Goal: Find specific page/section: Find specific page/section

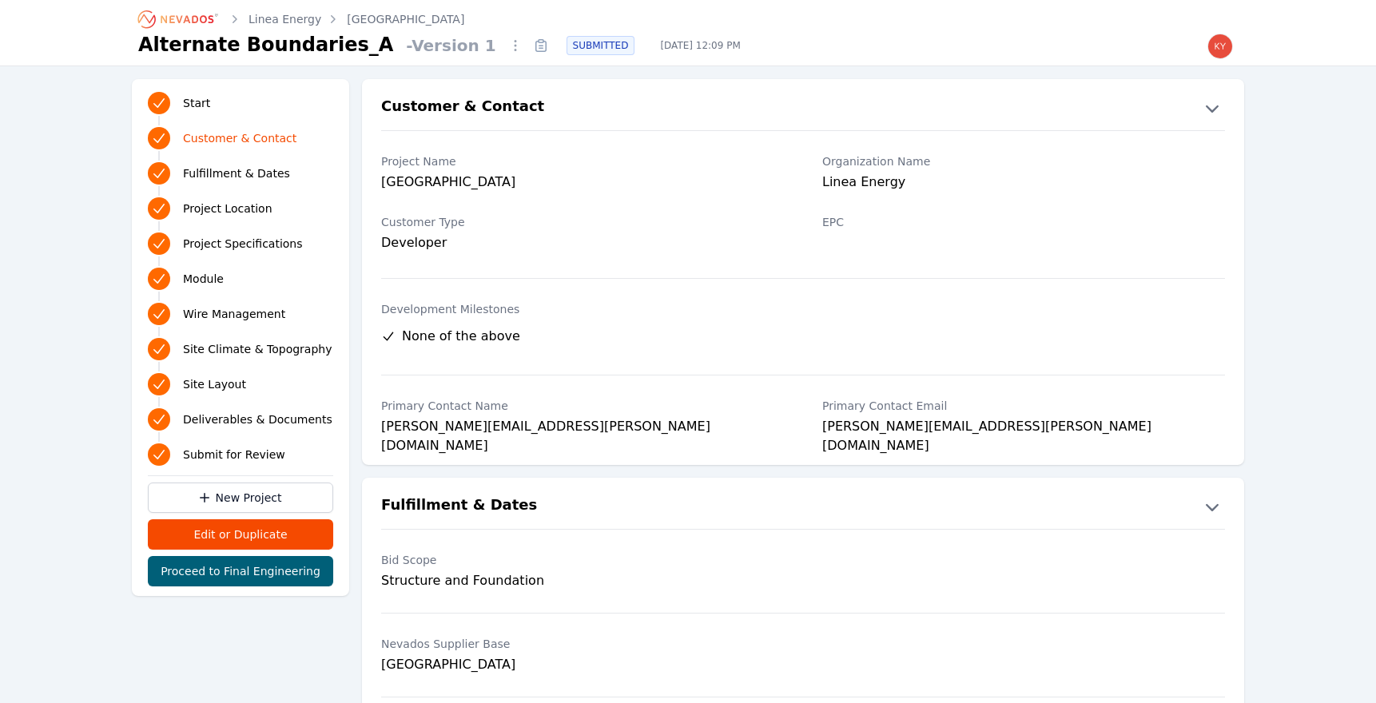
click at [177, 17] on icon "Breadcrumb" at bounding box center [187, 19] width 53 height 8
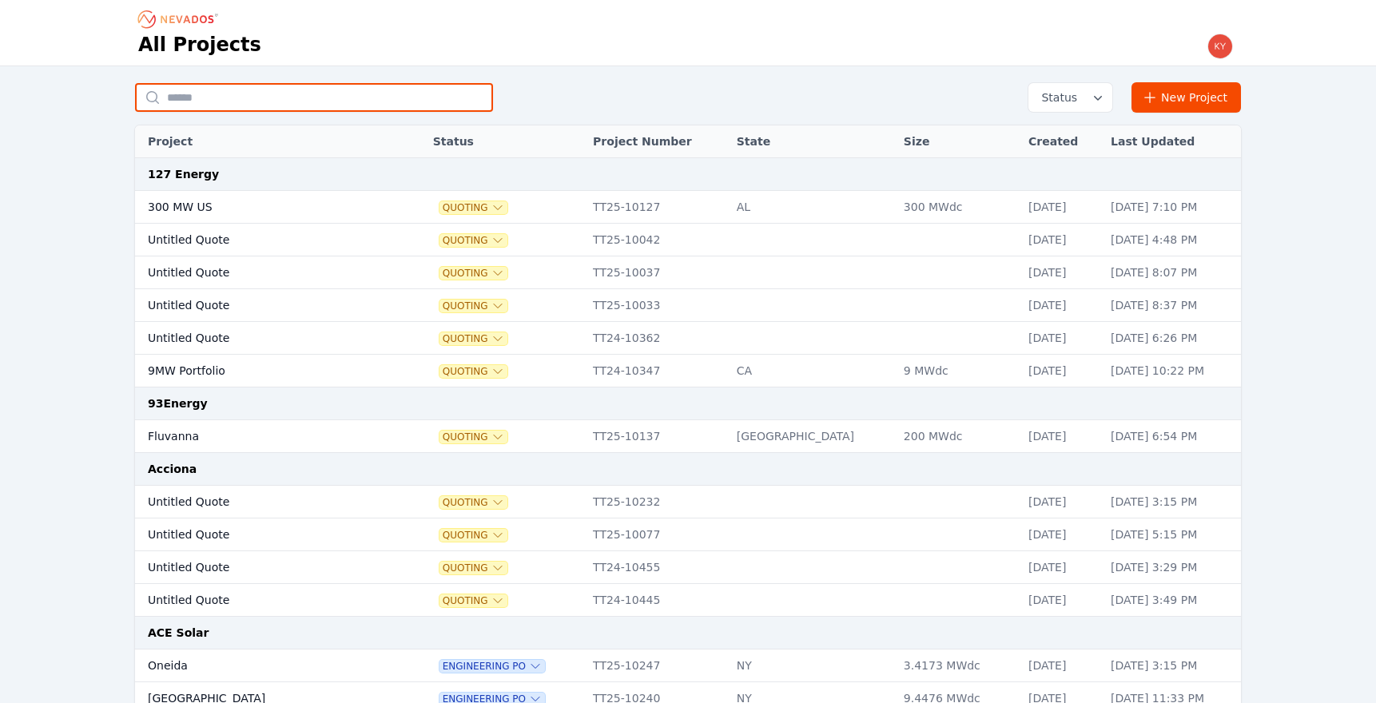
click at [327, 98] on input "text" at bounding box center [314, 97] width 358 height 29
type input "*******"
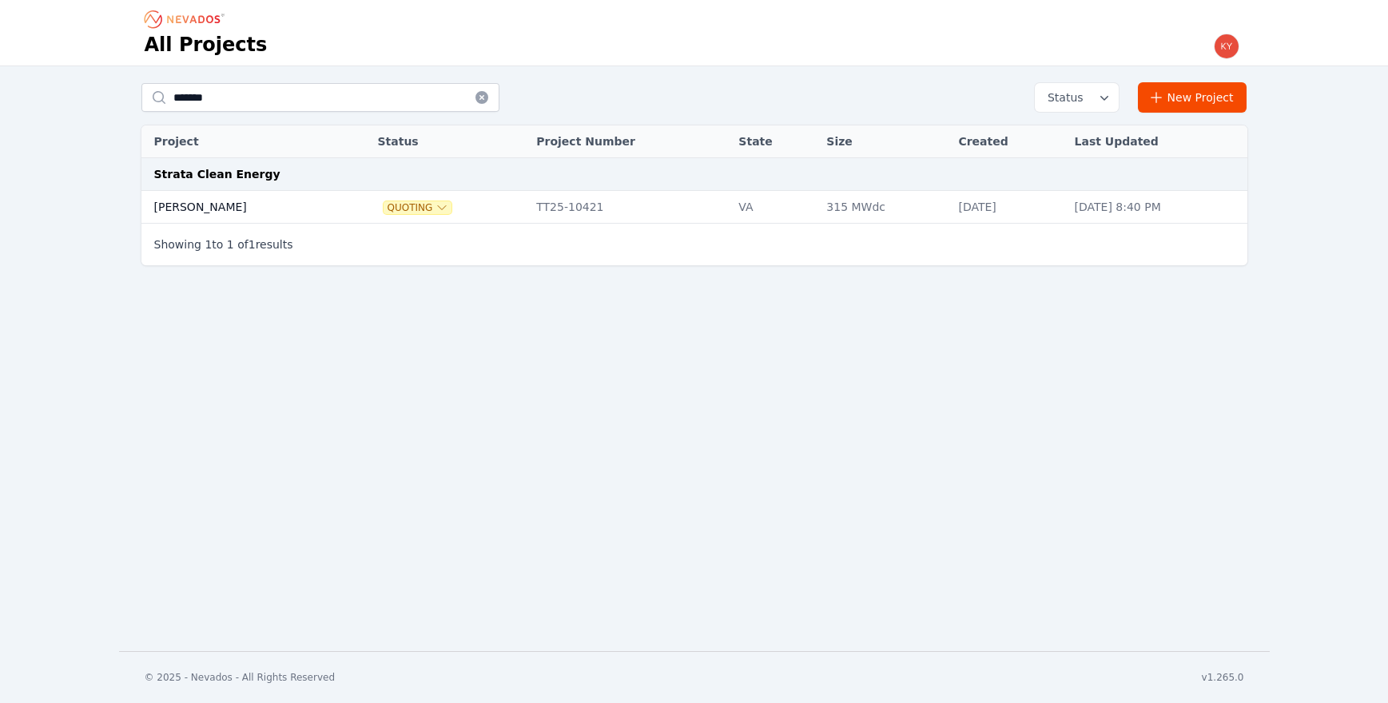
click at [253, 209] on td "Brodnax" at bounding box center [241, 207] width 201 height 33
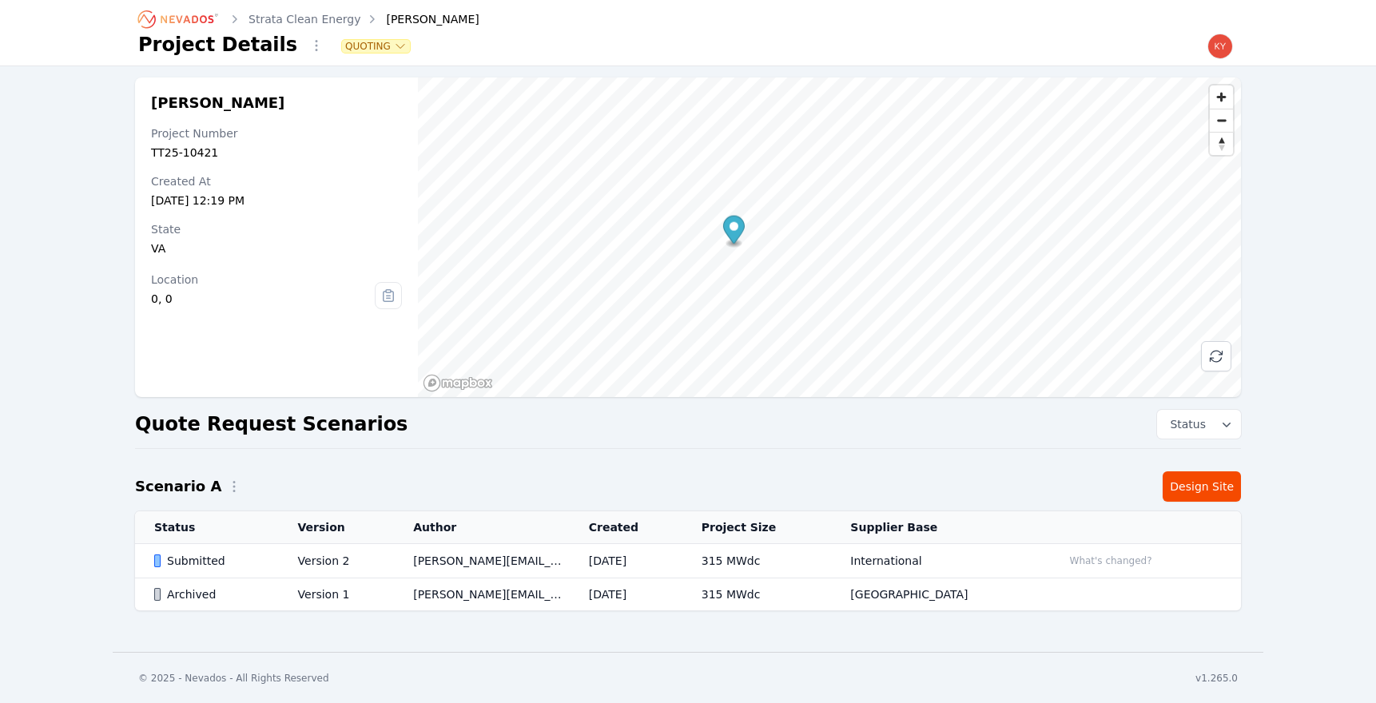
scroll to position [6, 0]
click at [503, 565] on td "gianluca.ciuffreda@stratacleanenergy.com" at bounding box center [482, 560] width 176 height 34
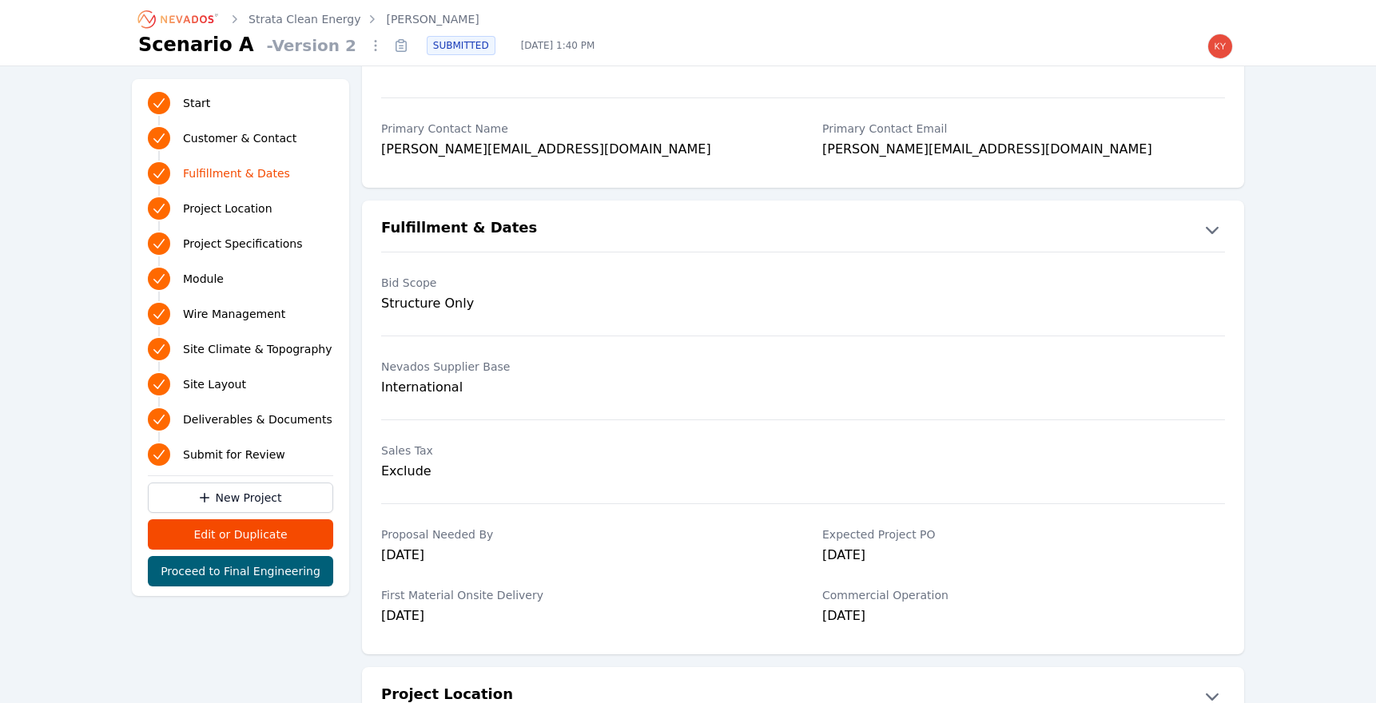
scroll to position [278, 0]
click at [192, 22] on icon "Breadcrumb" at bounding box center [187, 19] width 53 height 8
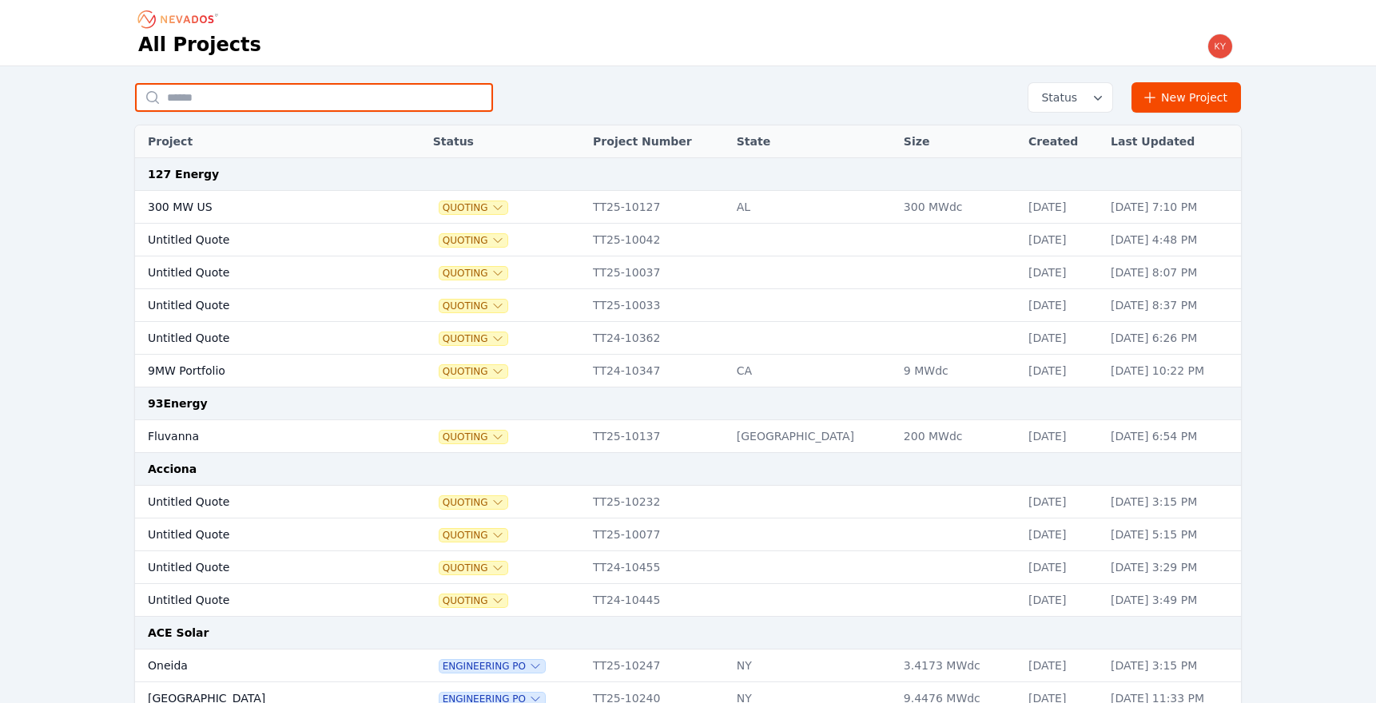
click at [357, 87] on input "text" at bounding box center [314, 97] width 358 height 29
type input "**********"
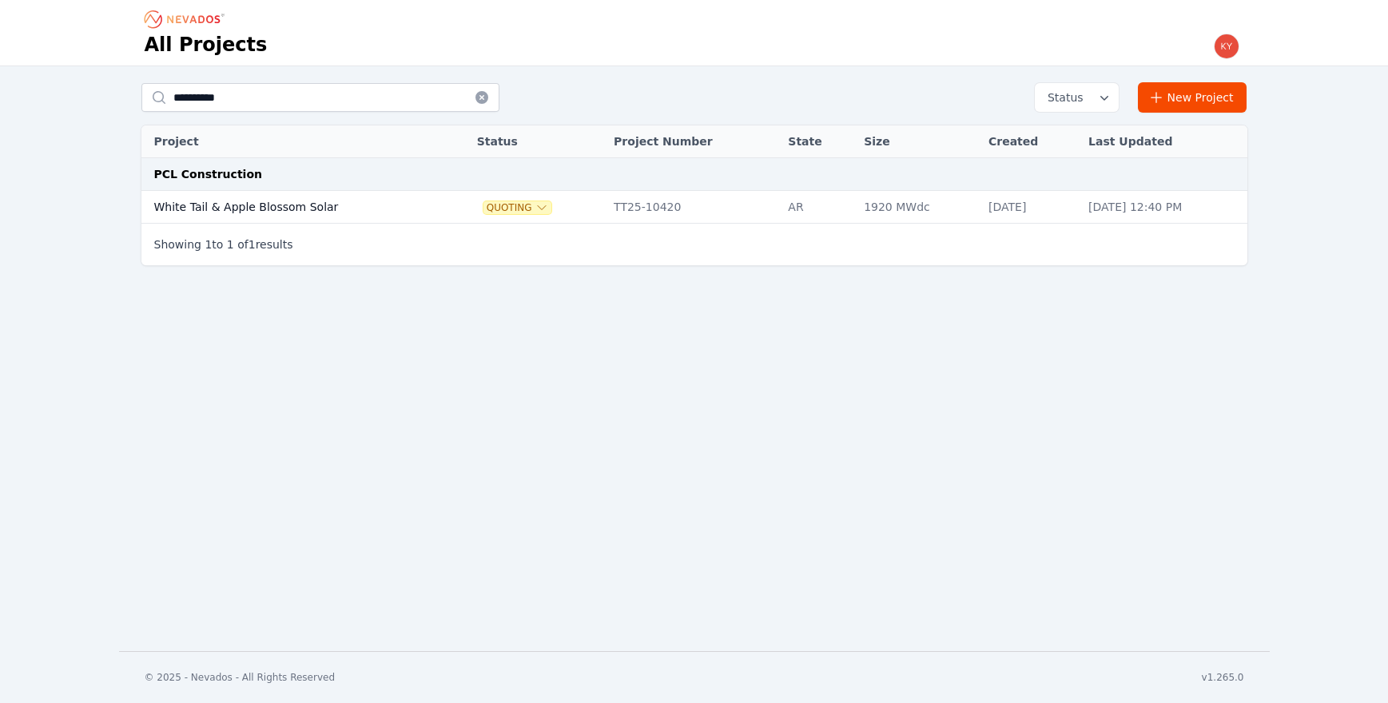
click at [372, 193] on td "White Tail & Apple Blossom Solar" at bounding box center [293, 207] width 304 height 33
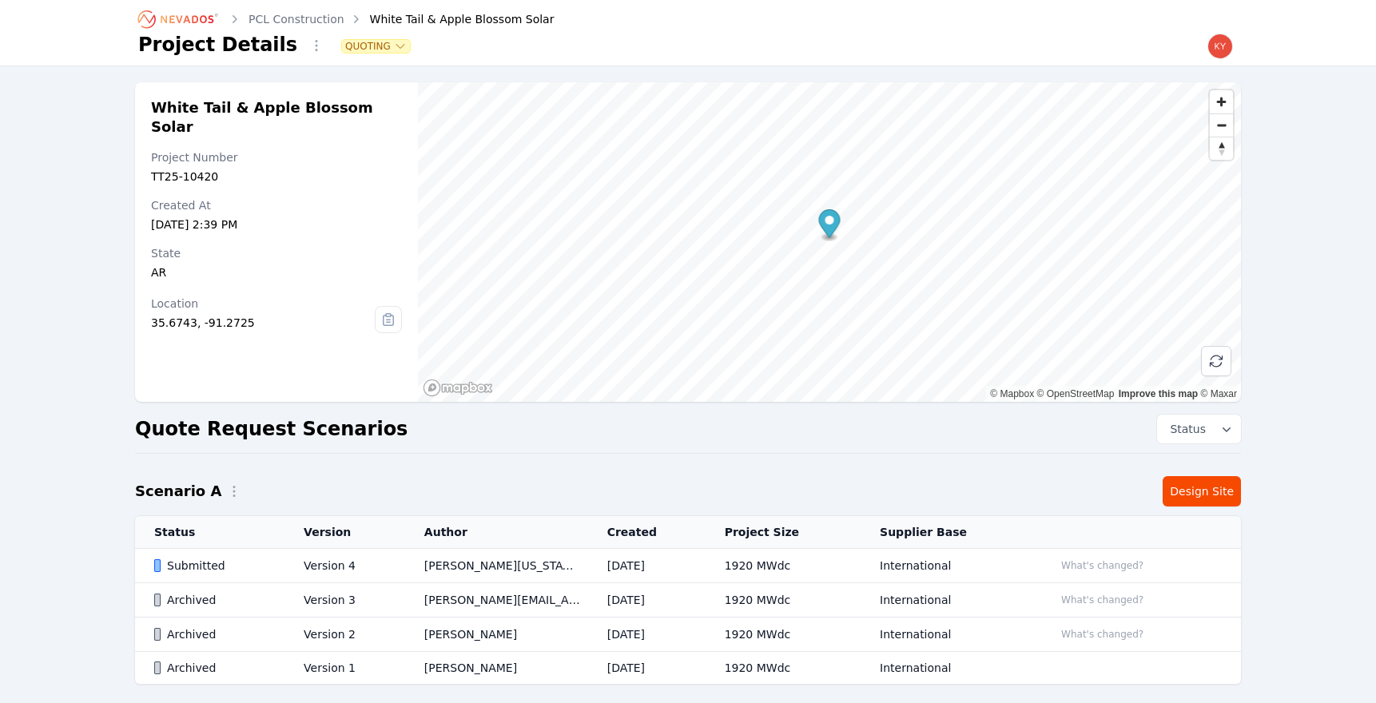
click at [335, 558] on td "Version 4" at bounding box center [345, 566] width 121 height 34
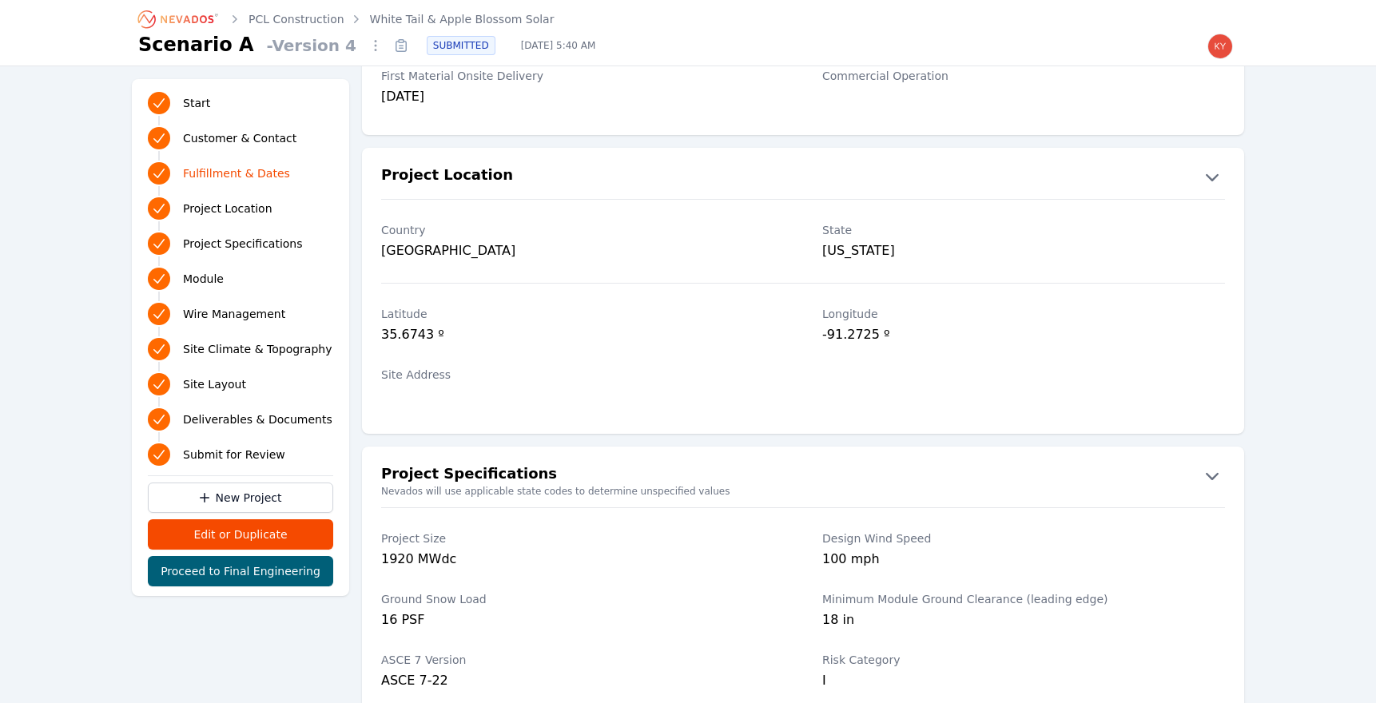
scroll to position [663, 0]
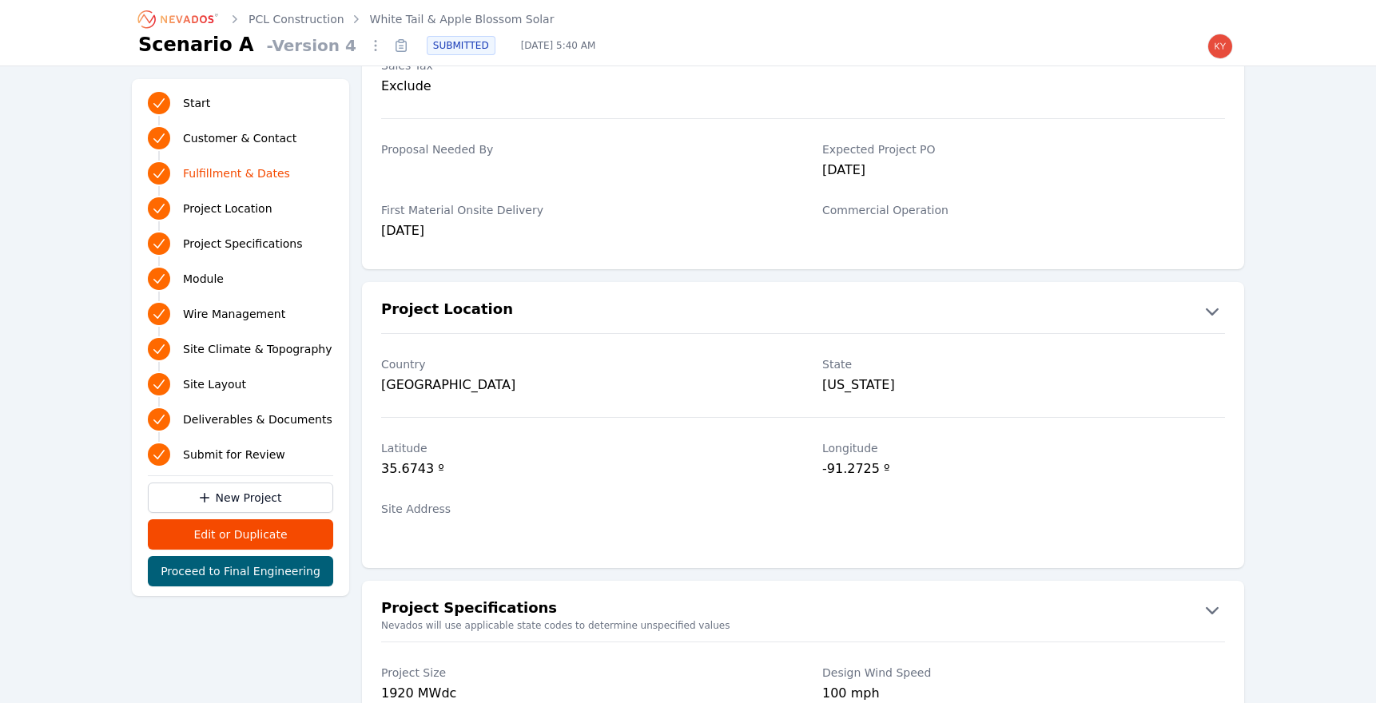
click at [309, 17] on link "PCL Construction" at bounding box center [297, 19] width 96 height 16
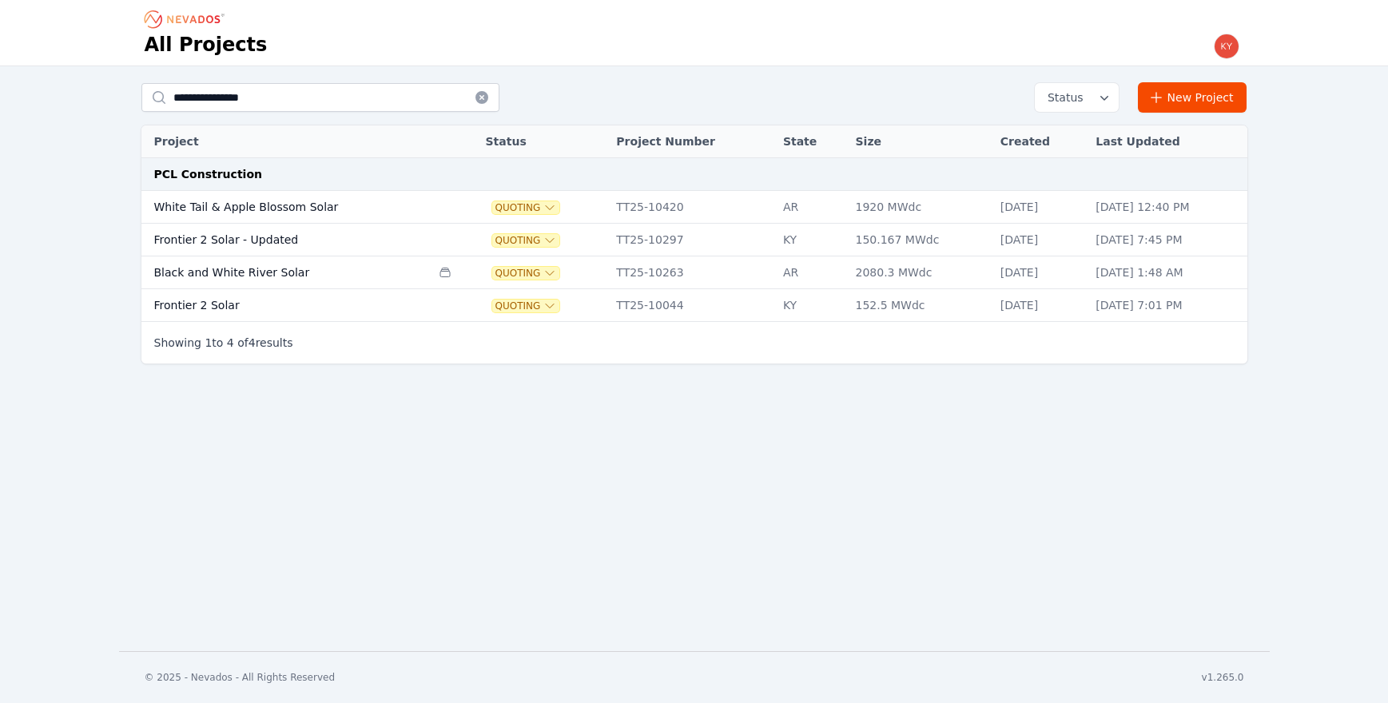
click at [356, 209] on td "White Tail & Apple Blossom Solar" at bounding box center [286, 207] width 290 height 33
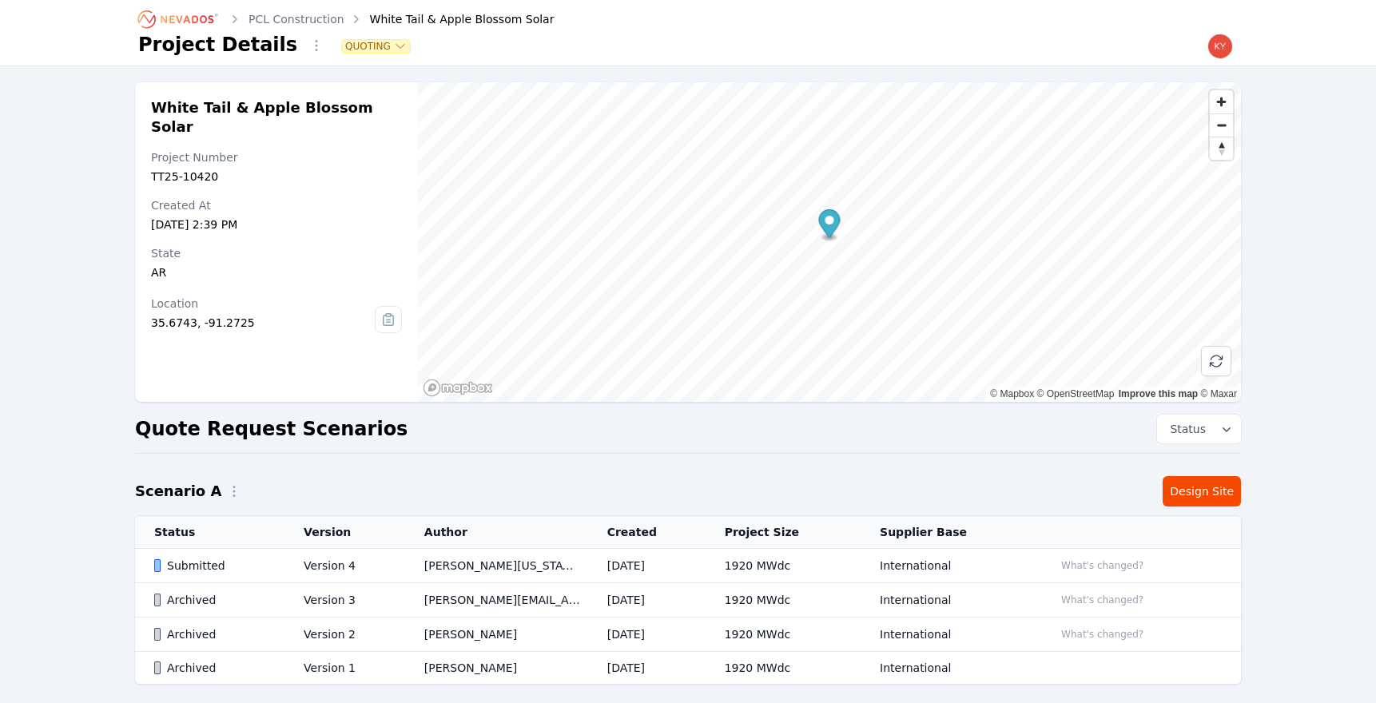
click at [173, 22] on icon "Breadcrumb" at bounding box center [179, 19] width 88 height 26
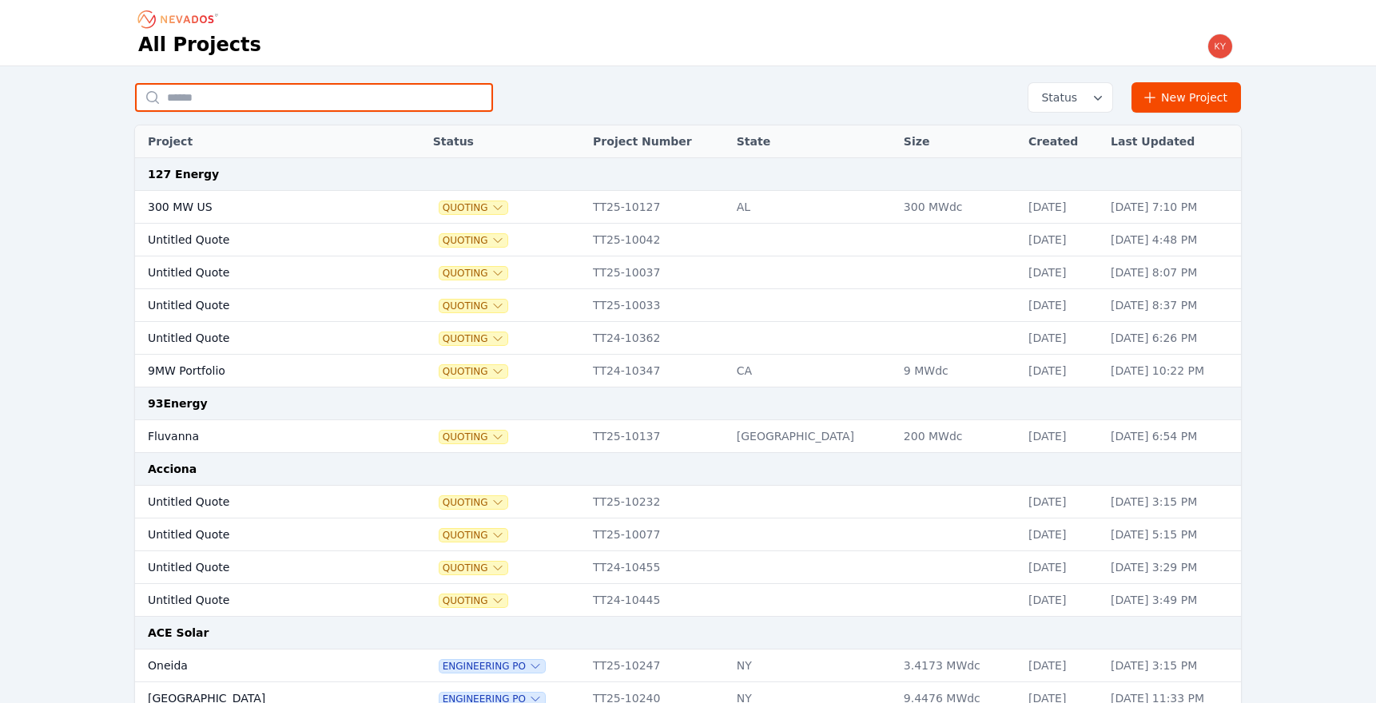
click at [309, 92] on input "text" at bounding box center [314, 97] width 358 height 29
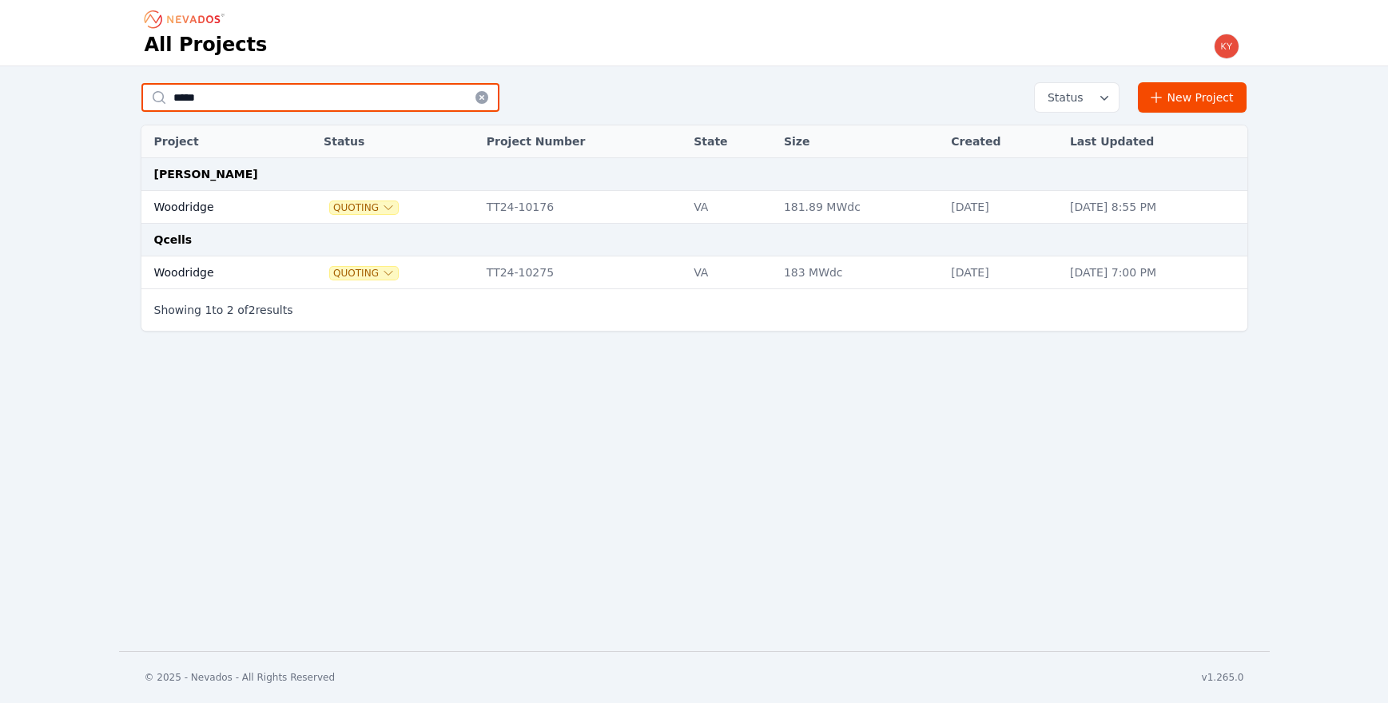
type input "*****"
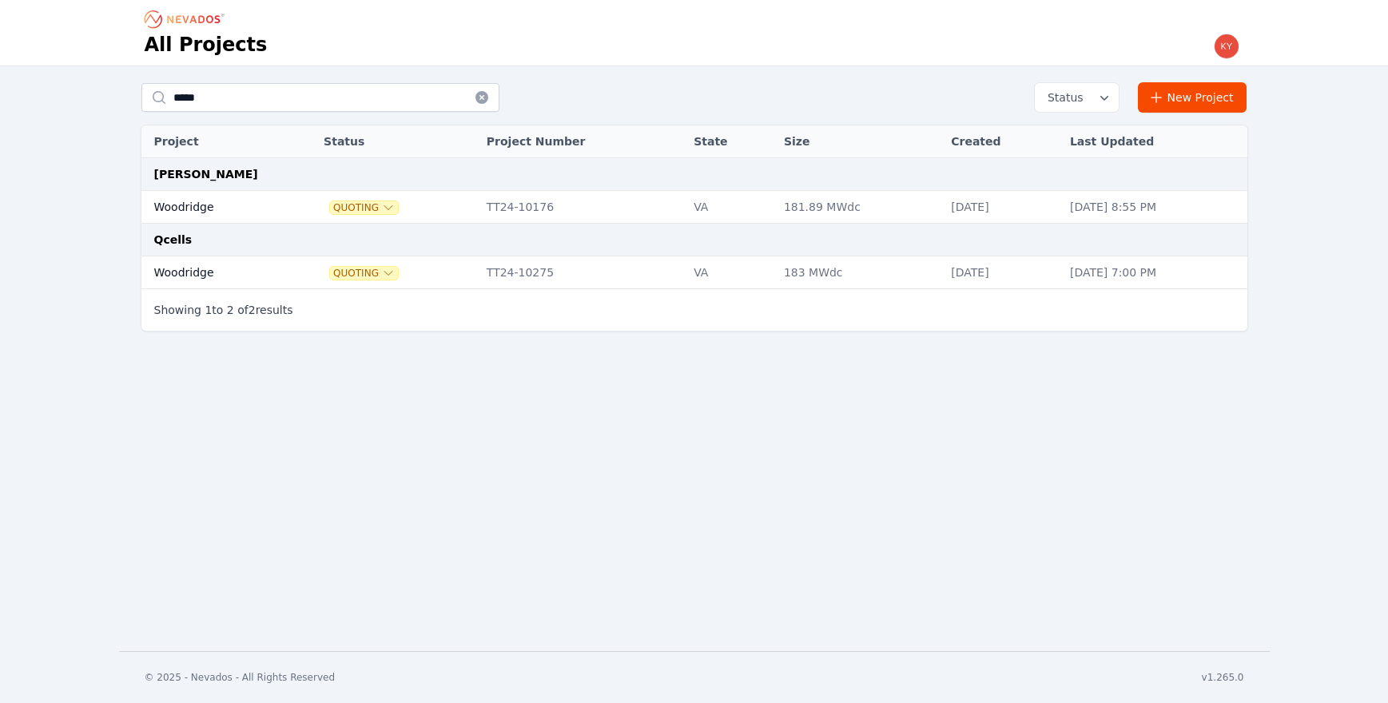
click at [272, 205] on td "Woodridge" at bounding box center [214, 207] width 146 height 33
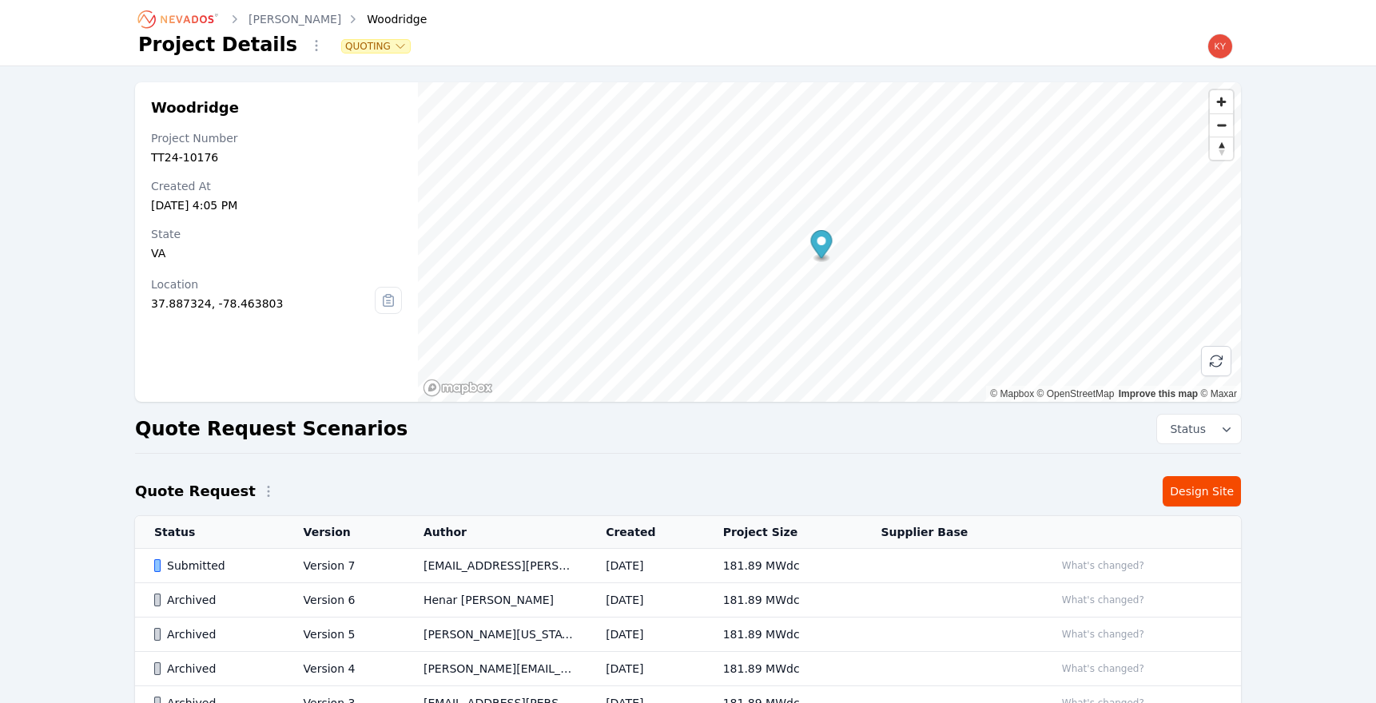
click at [468, 560] on td "msanchez@bowman.com" at bounding box center [495, 566] width 182 height 34
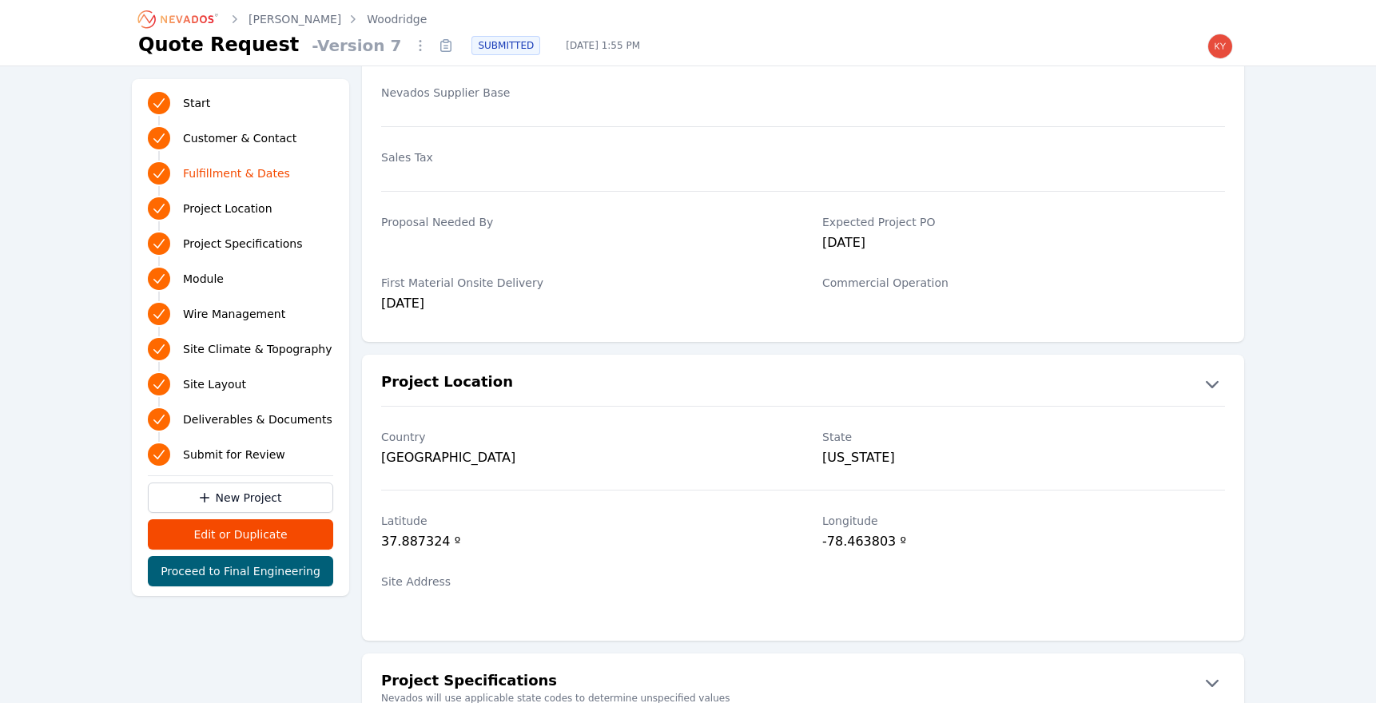
scroll to position [532, 0]
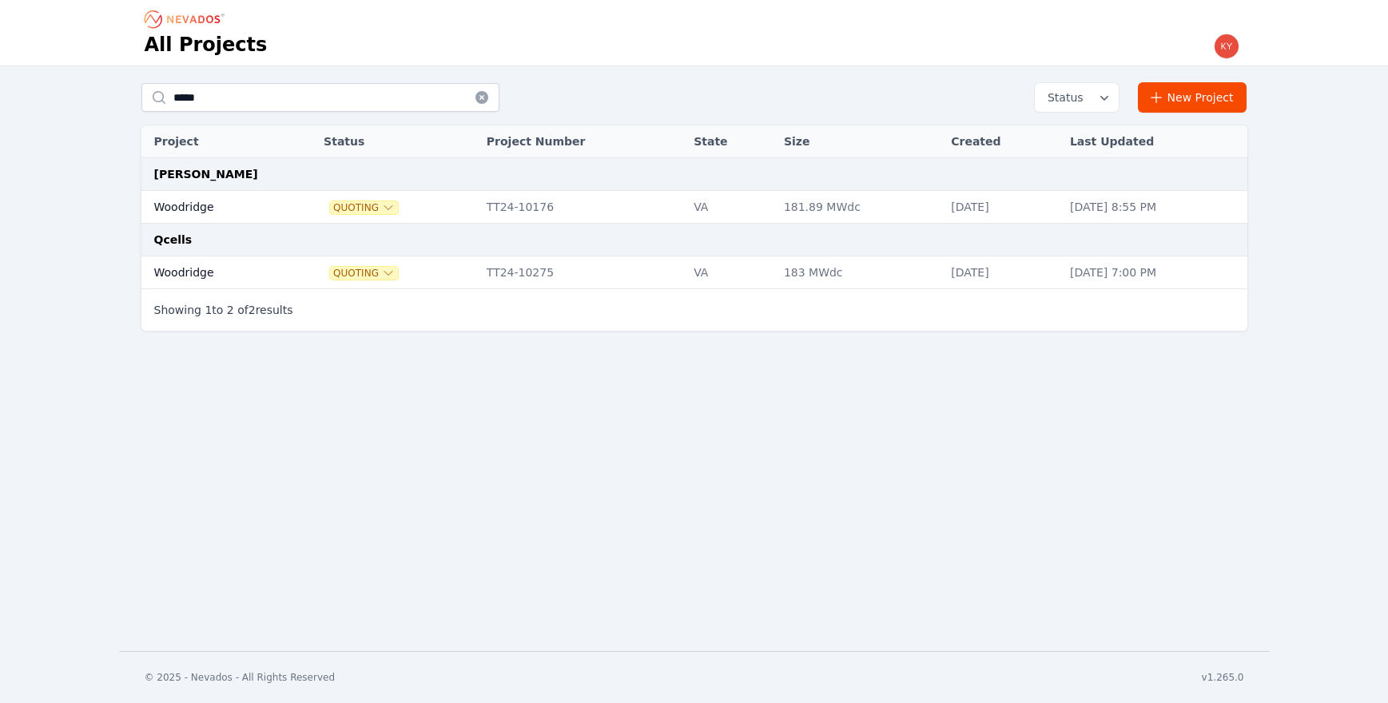
click at [242, 261] on td "Woodridge" at bounding box center [214, 273] width 146 height 33
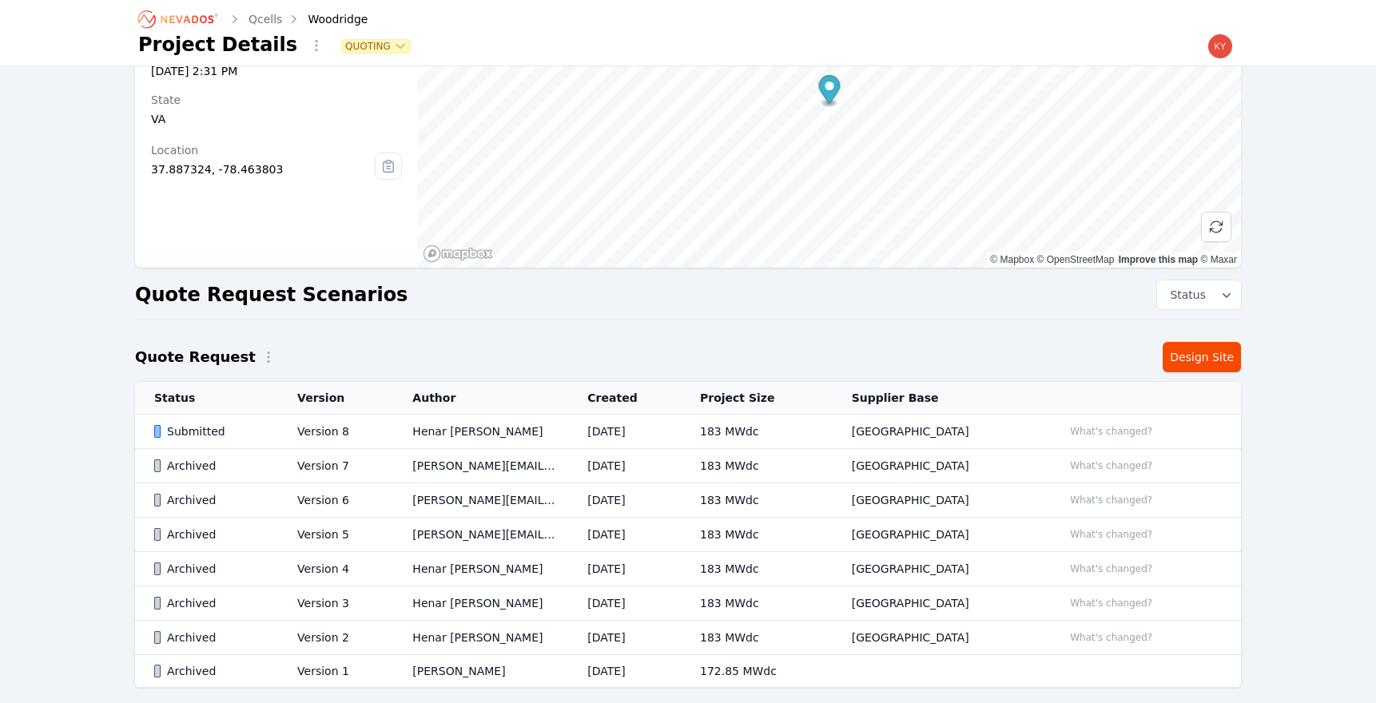
scroll to position [156, 0]
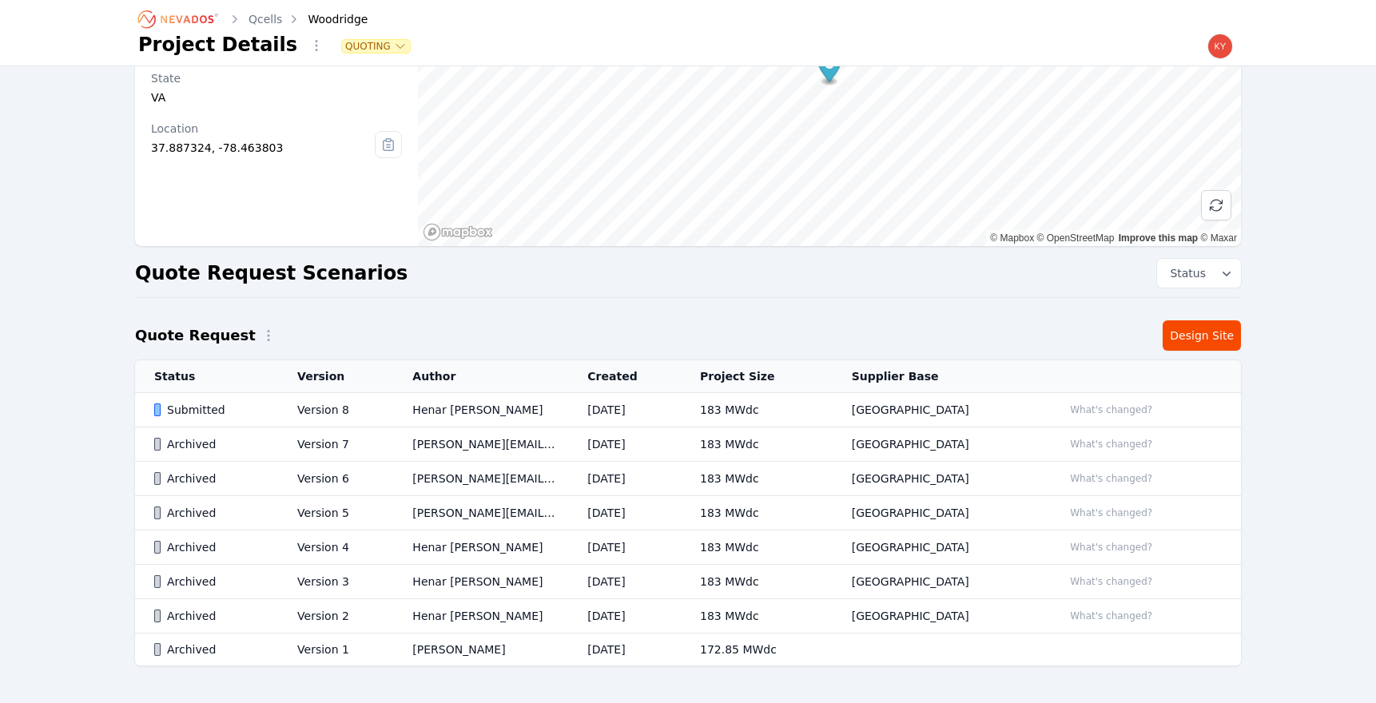
click at [564, 395] on td "Henar Luque" at bounding box center [480, 410] width 175 height 34
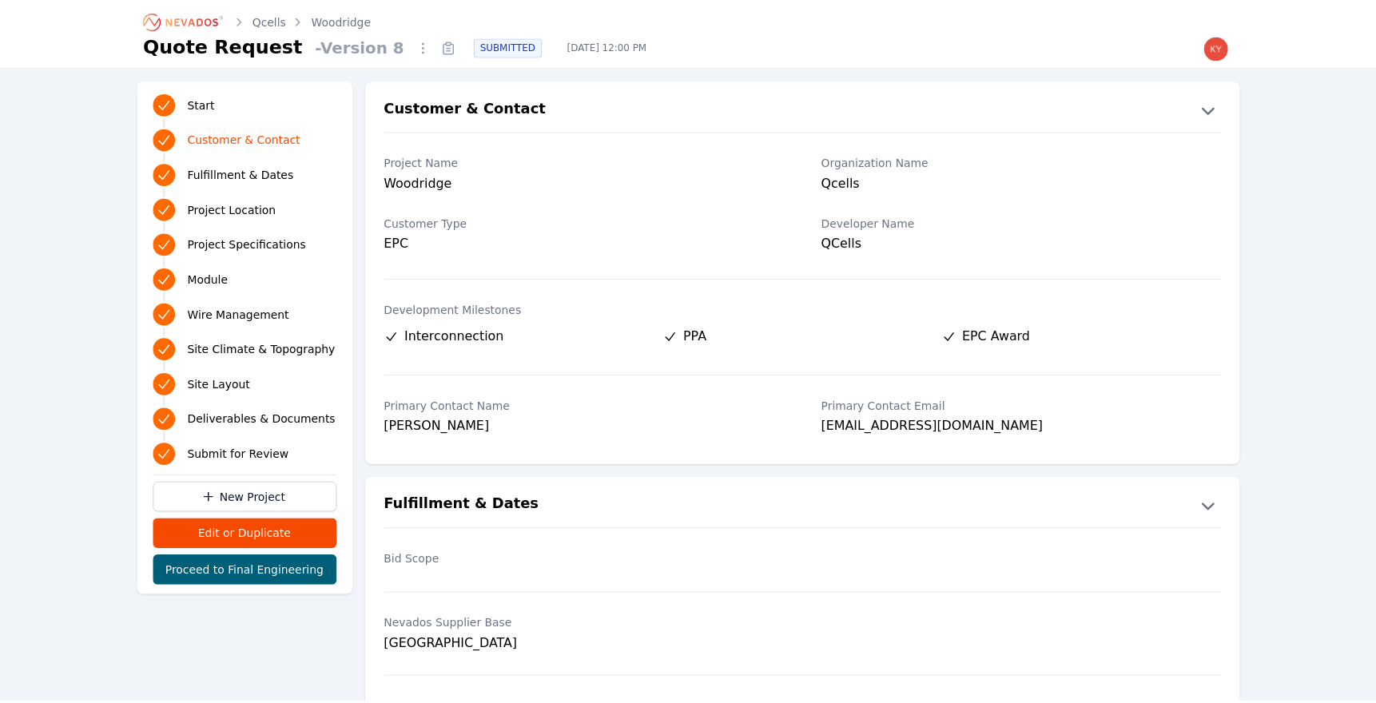
scroll to position [457, 0]
